Goal: Download file/media

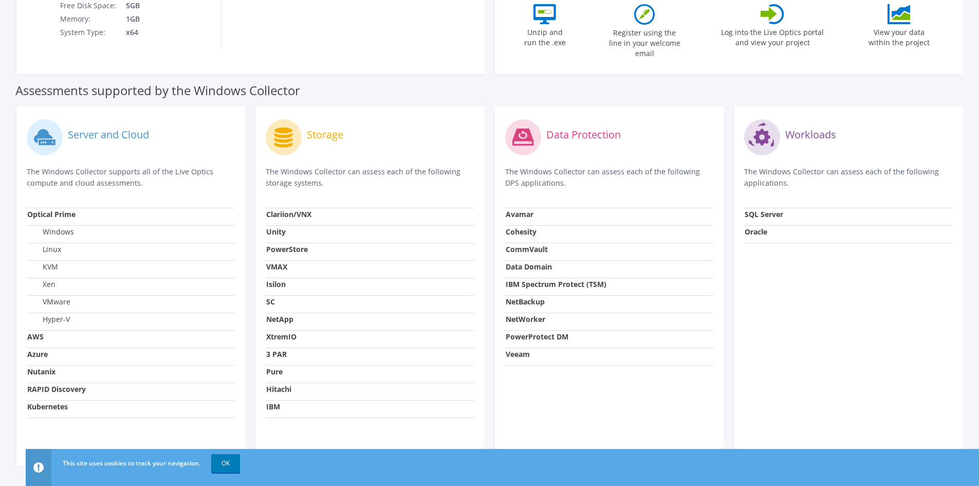
scroll to position [257, 0]
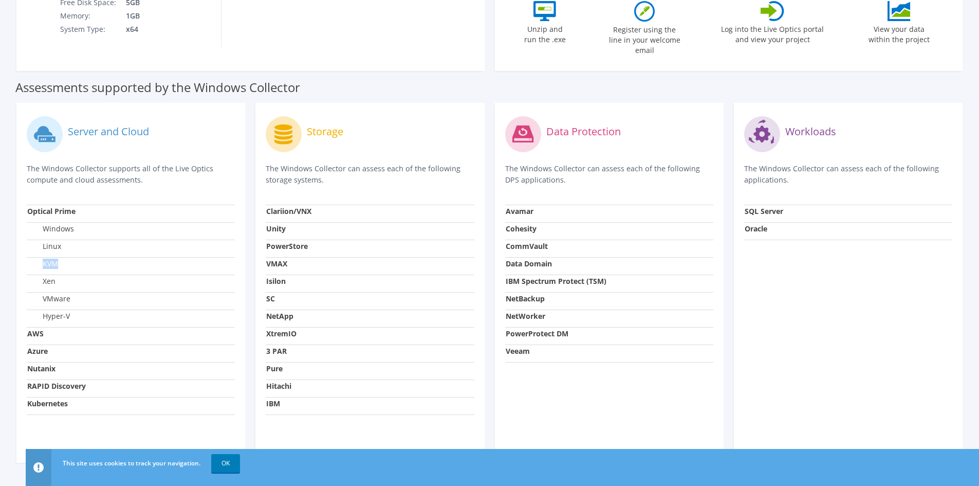
drag, startPoint x: 43, startPoint y: 255, endPoint x: 60, endPoint y: 255, distance: 17.5
click at [60, 257] on td "KVM" at bounding box center [131, 265] width 208 height 17
drag, startPoint x: 67, startPoint y: 307, endPoint x: 42, endPoint y: 222, distance: 89.0
click at [42, 222] on tbody "Optical Prime Windows Linux KVM Xen VMware Hyper-V AWS Azure Nutanix RAPID Disc…" at bounding box center [131, 310] width 208 height 210
click at [90, 226] on td "Windows" at bounding box center [131, 230] width 208 height 17
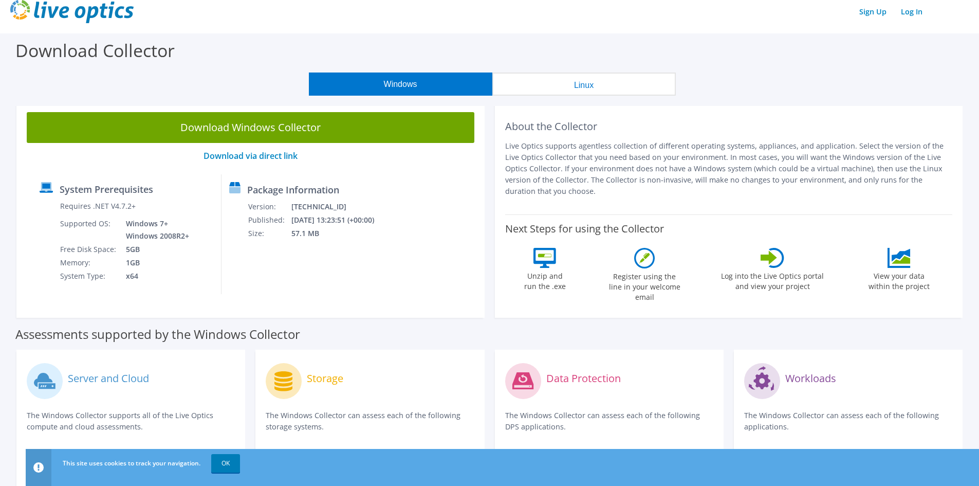
scroll to position [0, 0]
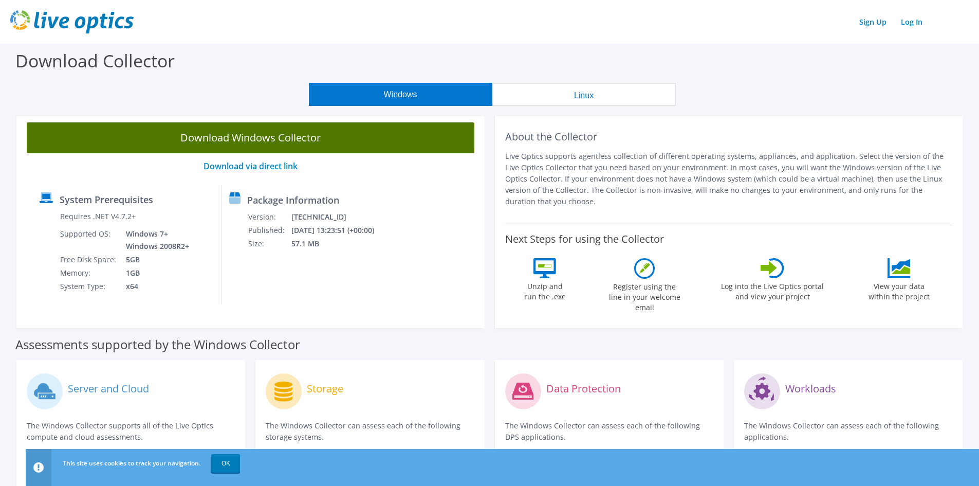
click at [305, 139] on link "Download Windows Collector" at bounding box center [251, 137] width 448 height 31
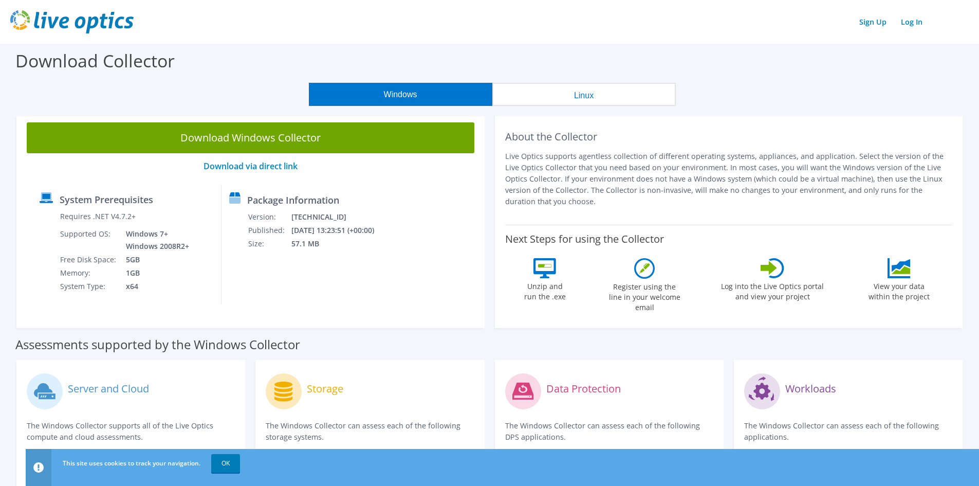
click at [531, 53] on div "Download Collector" at bounding box center [489, 63] width 969 height 39
drag, startPoint x: 663, startPoint y: 180, endPoint x: 834, endPoint y: 180, distance: 171.2
click at [834, 180] on p "Live Optics supports agentless collection of different operating systems, appli…" at bounding box center [729, 179] width 448 height 57
click at [847, 179] on p "Live Optics supports agentless collection of different operating systems, appli…" at bounding box center [729, 179] width 448 height 57
drag, startPoint x: 619, startPoint y: 178, endPoint x: 868, endPoint y: 184, distance: 248.8
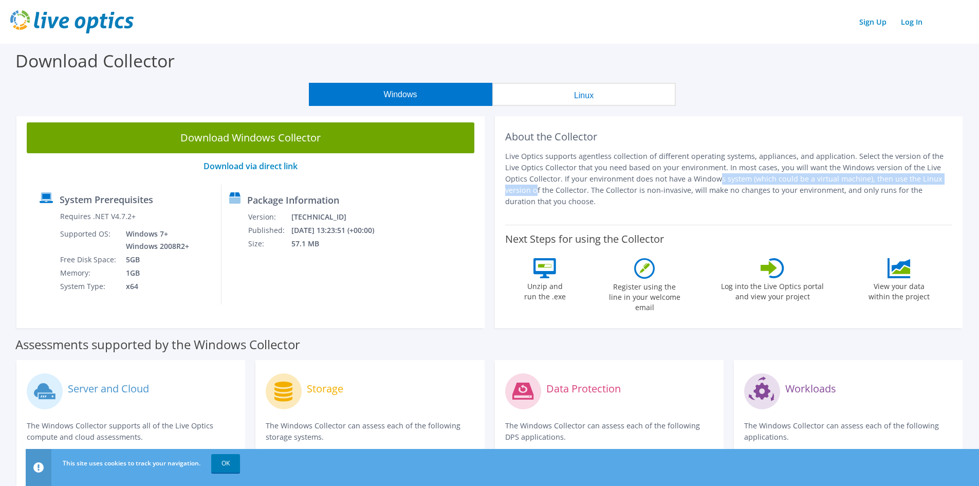
click at [864, 182] on p "Live Optics supports agentless collection of different operating systems, appli…" at bounding box center [729, 179] width 448 height 57
click at [867, 179] on p "Live Optics supports agentless collection of different operating systems, appli…" at bounding box center [729, 179] width 448 height 57
drag, startPoint x: 817, startPoint y: 169, endPoint x: 912, endPoint y: 175, distance: 95.3
click at [906, 169] on p "Live Optics supports agentless collection of different operating systems, appli…" at bounding box center [729, 179] width 448 height 57
drag, startPoint x: 932, startPoint y: 167, endPoint x: 735, endPoint y: 173, distance: 198.0
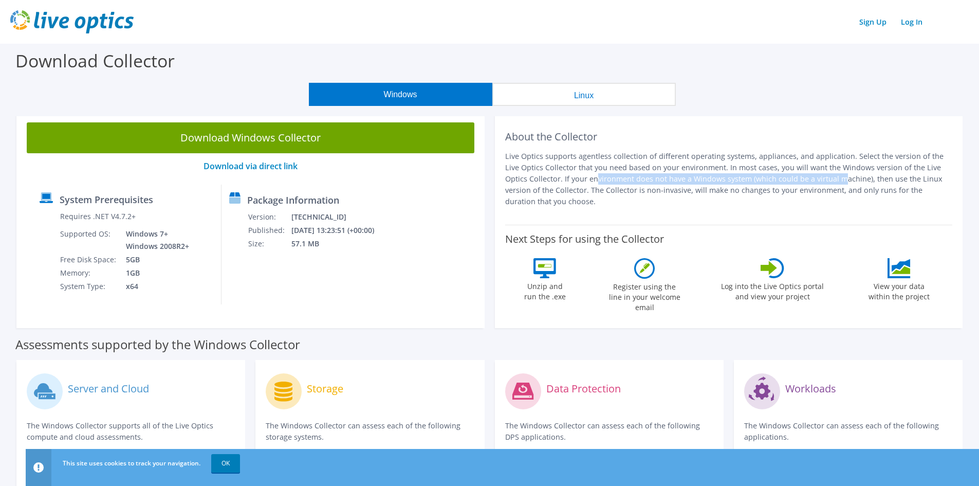
click at [735, 173] on p "Live Optics supports agentless collection of different operating systems, appli…" at bounding box center [729, 179] width 448 height 57
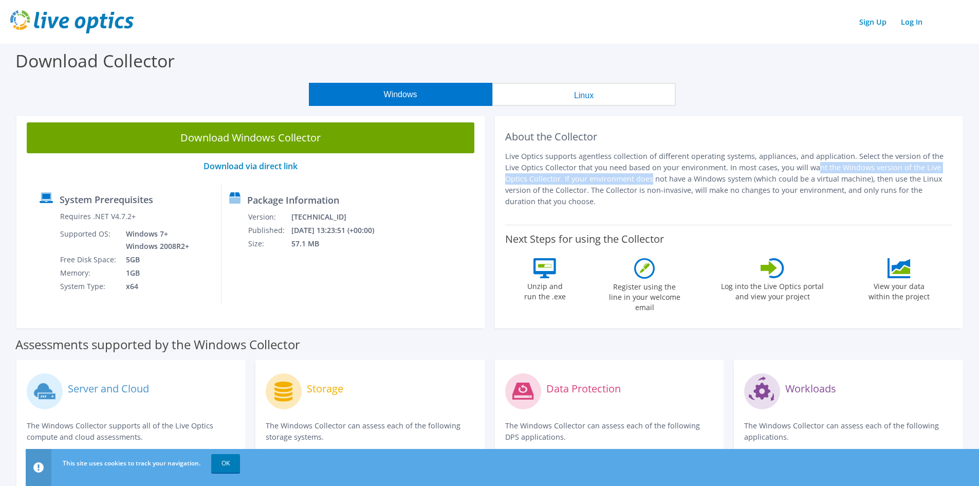
drag, startPoint x: 712, startPoint y: 168, endPoint x: 537, endPoint y: 179, distance: 175.2
click at [537, 179] on p "Live Optics supports agentless collection of different operating systems, appli…" at bounding box center [729, 179] width 448 height 57
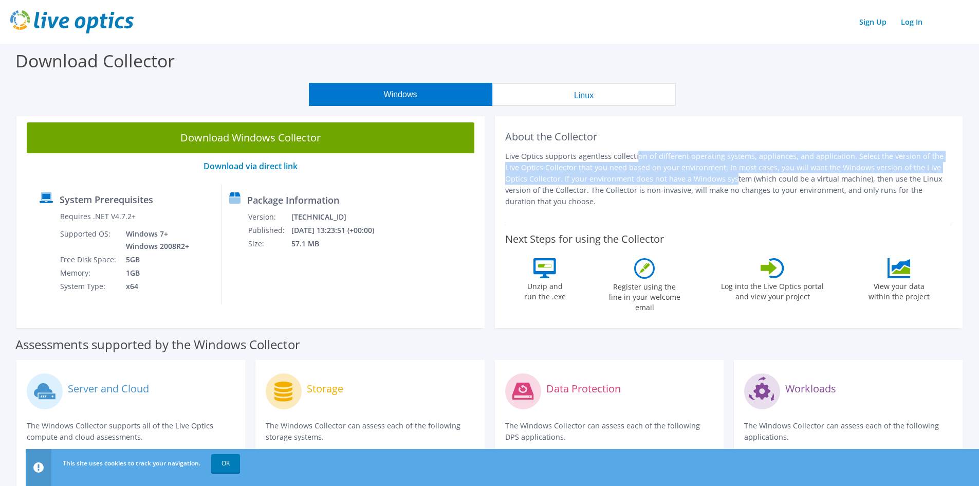
drag, startPoint x: 556, startPoint y: 155, endPoint x: 645, endPoint y: 179, distance: 92.5
click at [626, 175] on p "Live Optics supports agentless collection of different operating systems, appli…" at bounding box center [729, 179] width 448 height 57
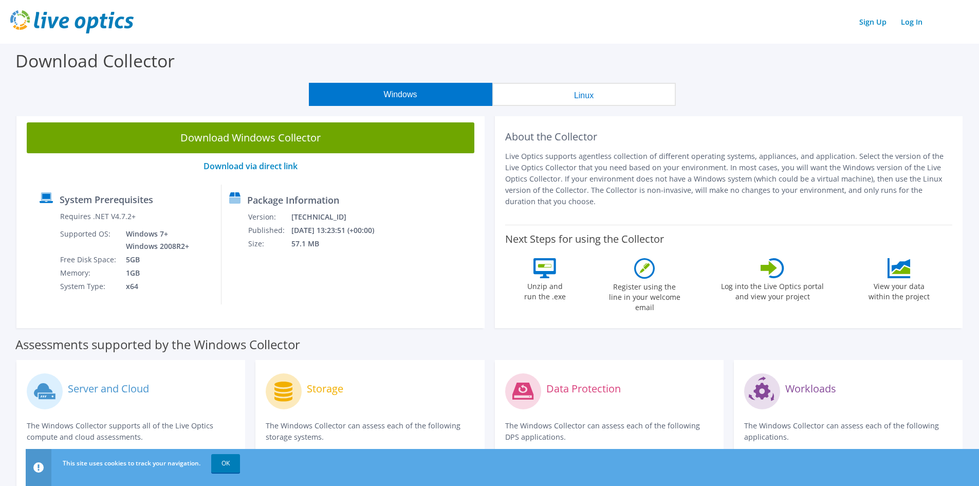
click at [655, 181] on p "Live Optics supports agentless collection of different operating systems, appli…" at bounding box center [729, 179] width 448 height 57
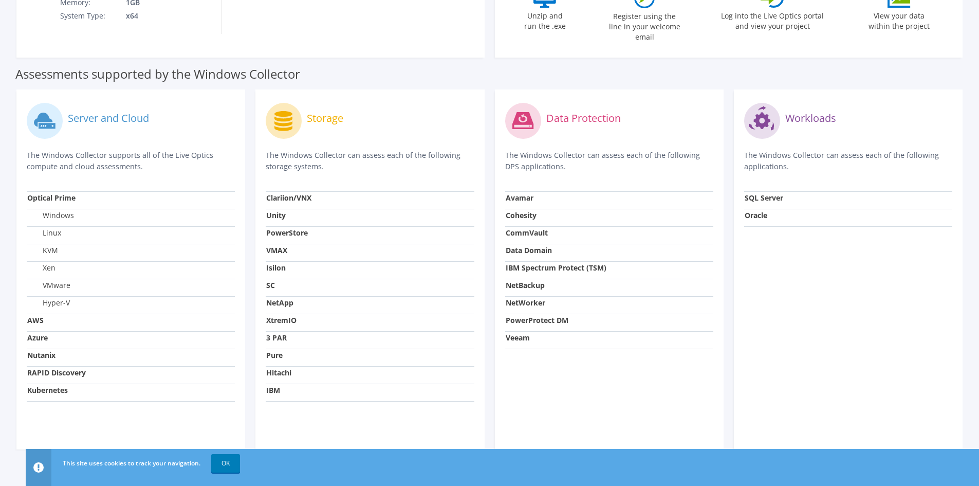
scroll to position [278, 0]
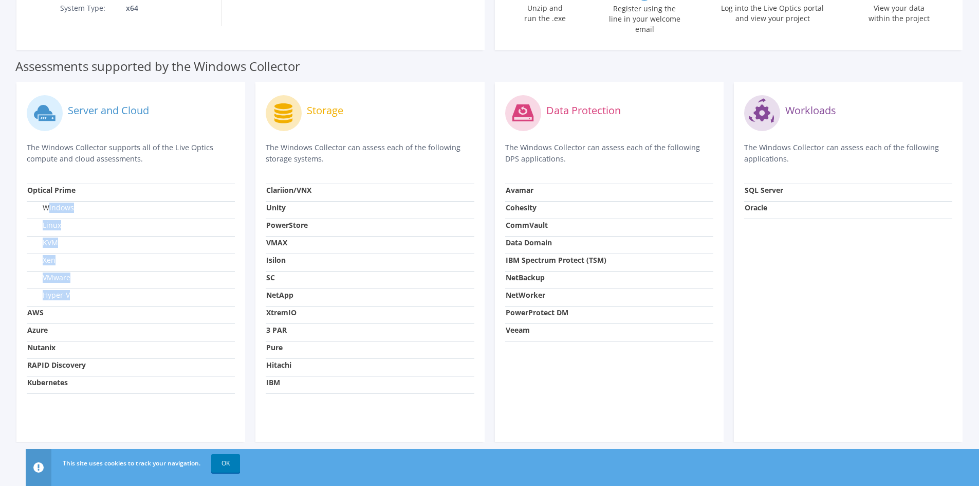
drag, startPoint x: 50, startPoint y: 207, endPoint x: 81, endPoint y: 283, distance: 82.1
click at [81, 283] on tbody "Optical Prime Windows Linux KVM Xen VMware Hyper-V AWS Azure Nutanix RAPID Disc…" at bounding box center [131, 289] width 208 height 210
click at [84, 288] on td "Hyper-V" at bounding box center [131, 296] width 208 height 17
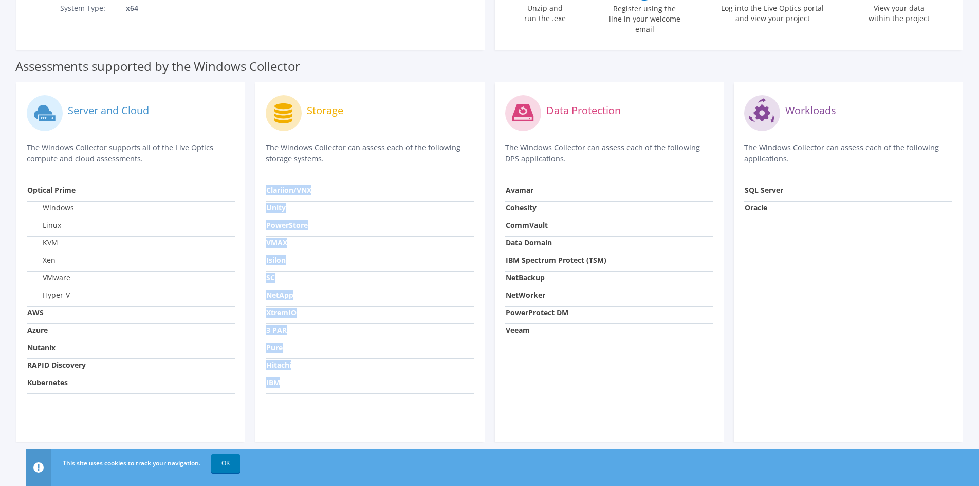
drag, startPoint x: 265, startPoint y: 182, endPoint x: 342, endPoint y: 378, distance: 210.5
click at [342, 378] on div "Storage The Windows Collector can assess each of the following storage systems.…" at bounding box center [369, 262] width 229 height 360
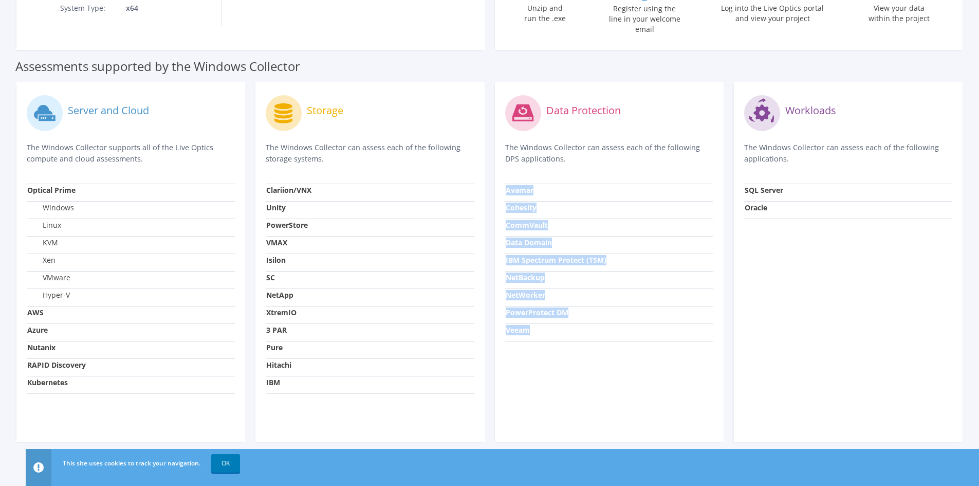
drag, startPoint x: 499, startPoint y: 184, endPoint x: 579, endPoint y: 322, distance: 159.8
click at [579, 322] on div "Data Protection The Windows Collector can assess each of the following DPS appl…" at bounding box center [609, 262] width 229 height 360
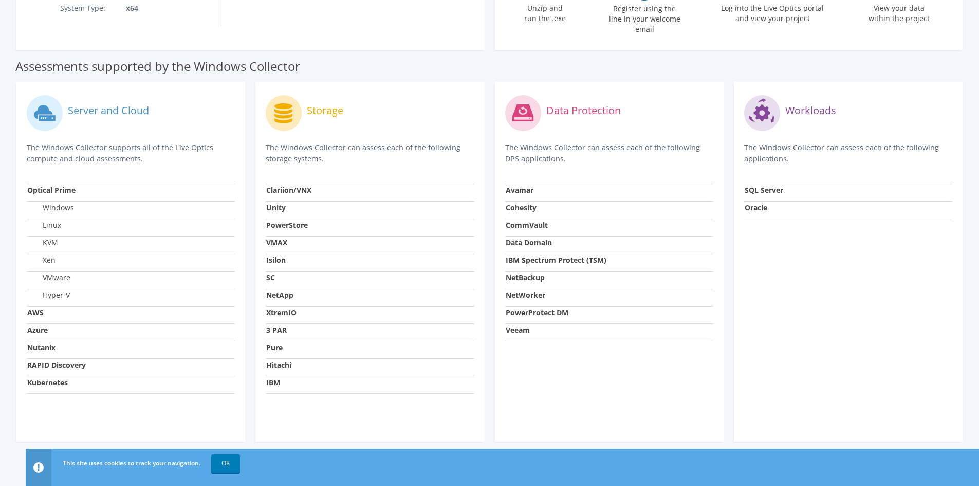
click at [590, 332] on td "Veeam" at bounding box center [609, 331] width 208 height 17
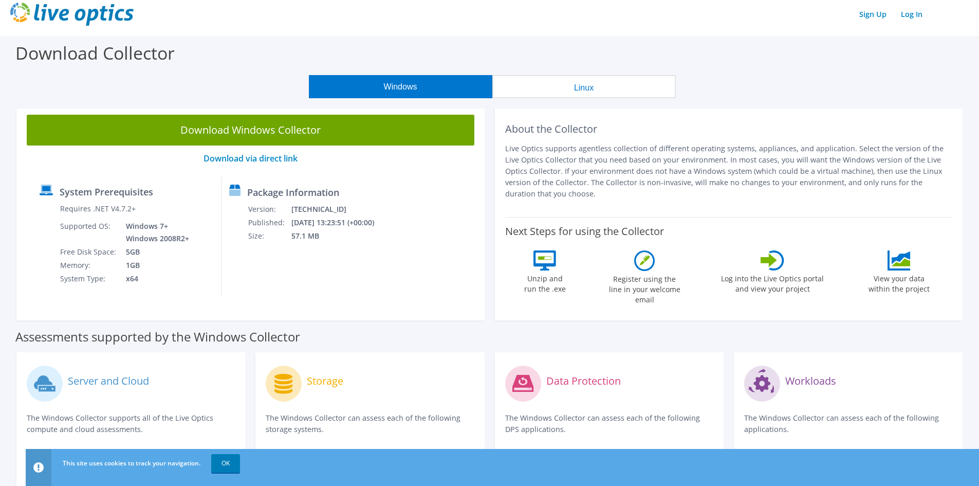
scroll to position [0, 0]
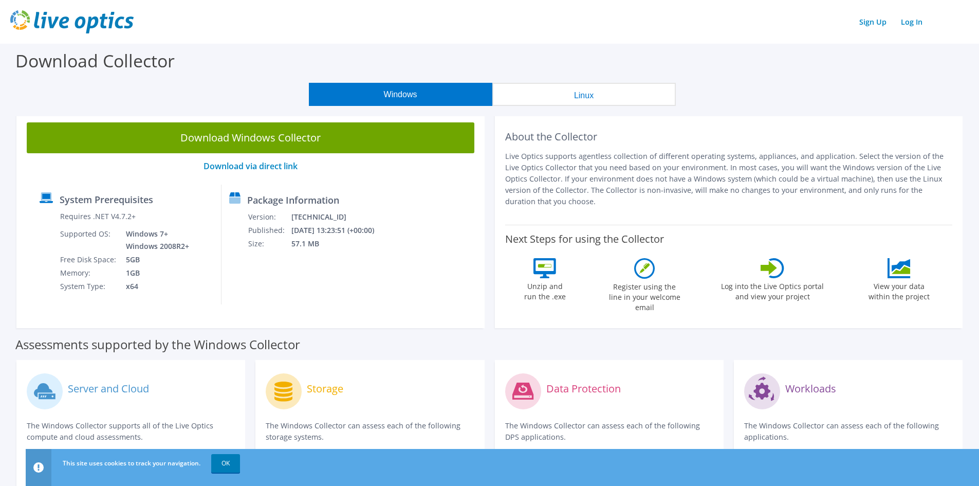
click at [284, 90] on div "Windows Linux" at bounding box center [492, 94] width 964 height 23
click at [377, 197] on div "Package Information Version: [TECHNICAL_ID] Published: [DATE] 13:23:51 (+00:00)…" at bounding box center [299, 245] width 155 height 120
click at [362, 199] on div "Package Information Version: [TECHNICAL_ID] Published: [DATE] 13:23:51 (+00:00)…" at bounding box center [299, 245] width 155 height 120
click at [275, 90] on div "Windows Linux" at bounding box center [492, 94] width 964 height 23
